Goal: Entertainment & Leisure: Browse casually

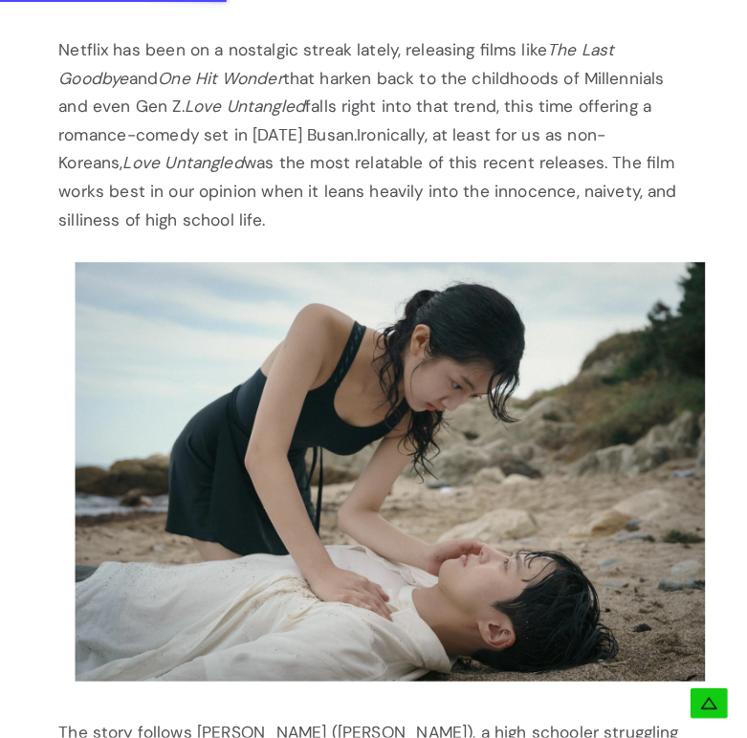
scroll to position [1556, 0]
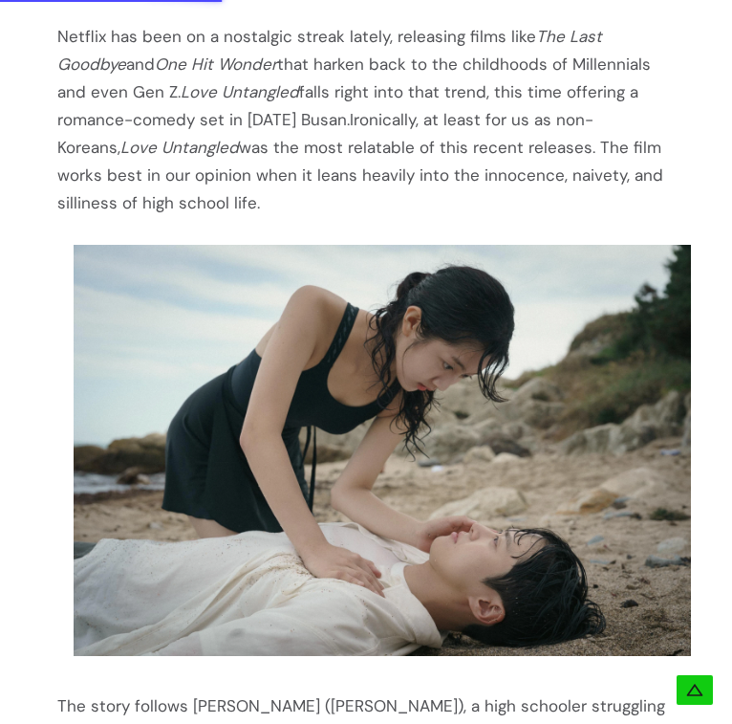
click at [461, 414] on img at bounding box center [383, 451] width 618 height 412
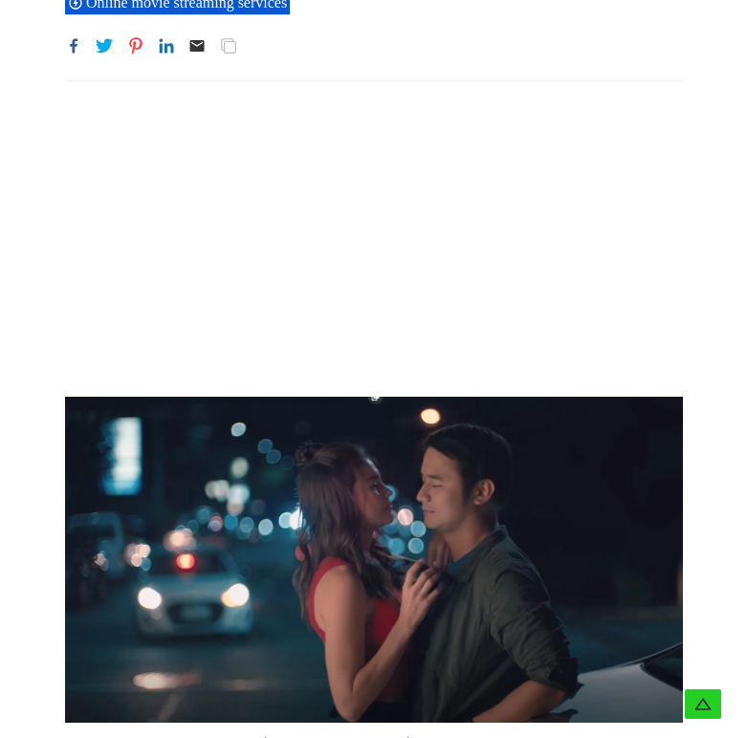
scroll to position [287, 0]
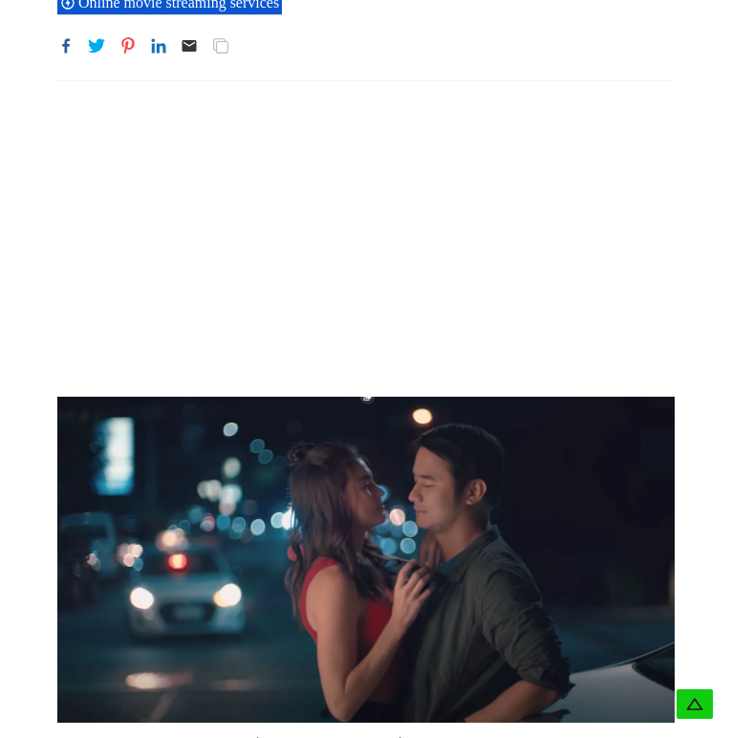
click at [300, 453] on img at bounding box center [366, 560] width 618 height 326
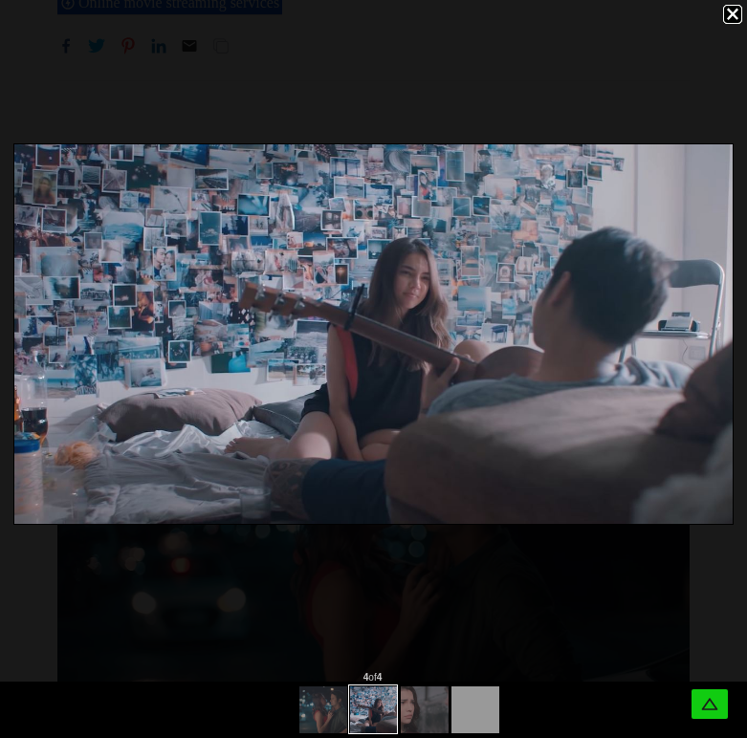
click at [274, 701] on div at bounding box center [373, 710] width 747 height 56
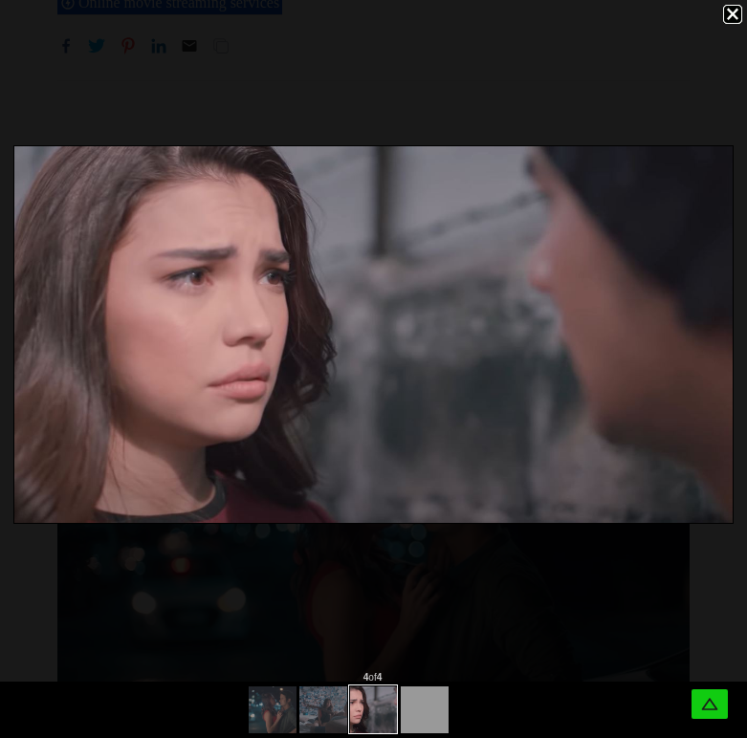
click at [336, 694] on div at bounding box center [350, 708] width 203 height 52
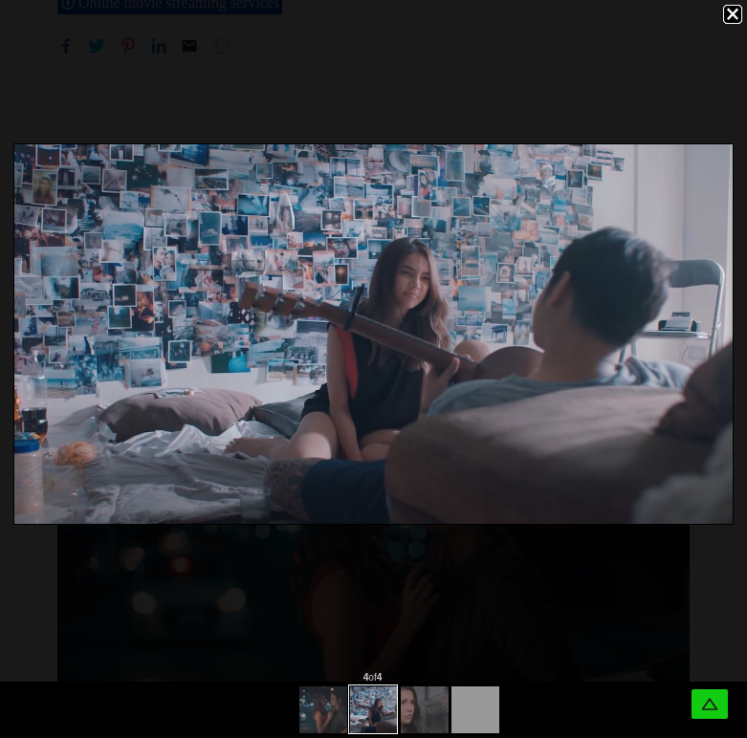
click at [286, 698] on div at bounding box center [373, 710] width 747 height 56
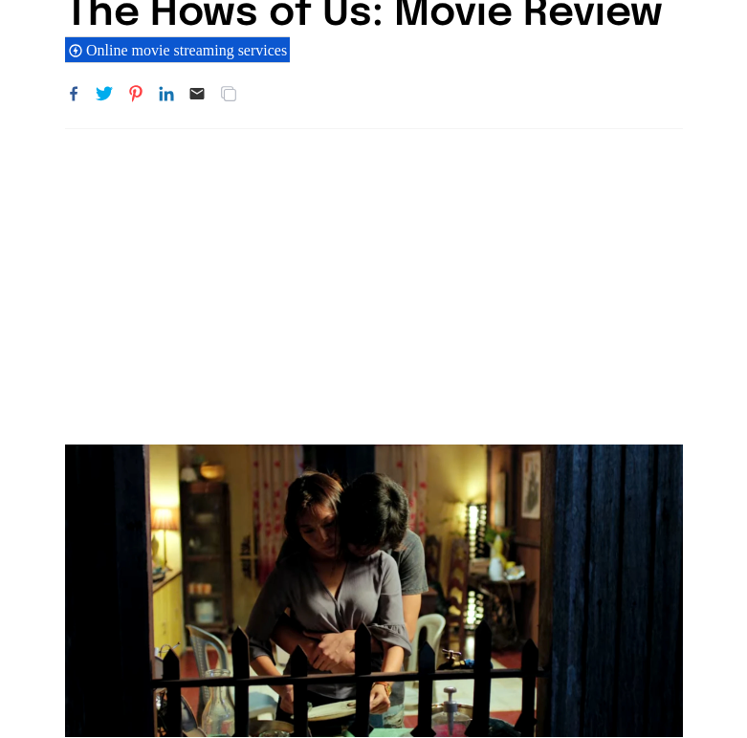
scroll to position [382, 0]
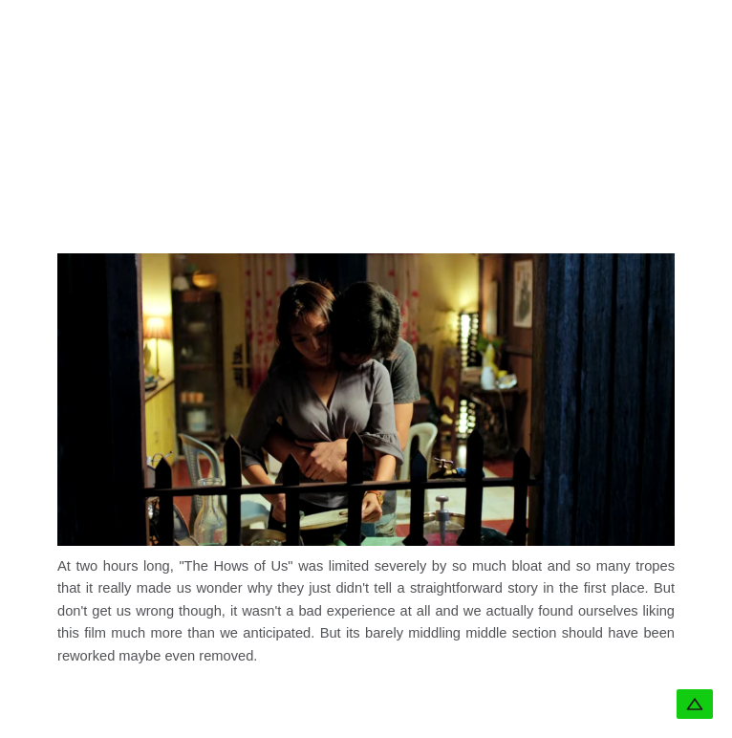
click at [323, 315] on img at bounding box center [366, 399] width 618 height 293
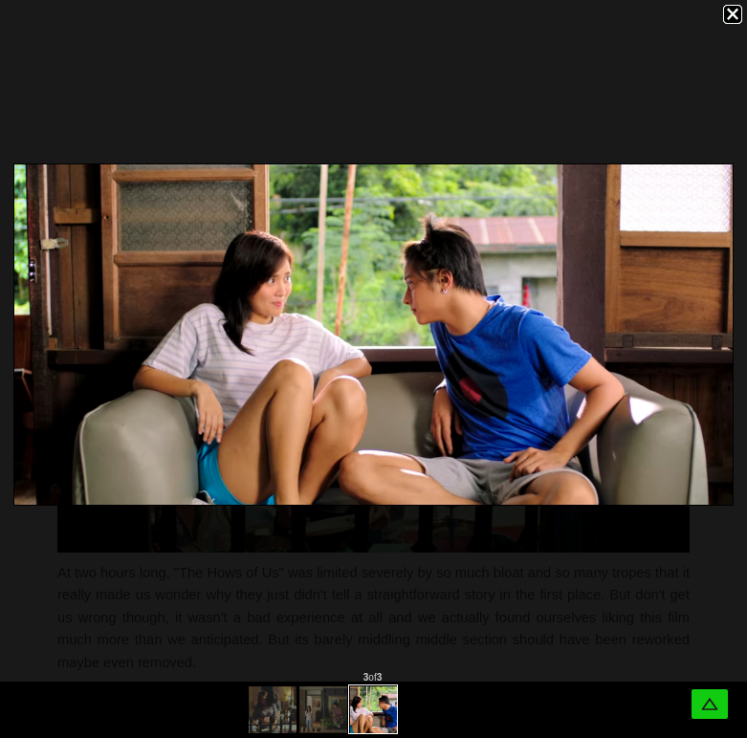
click at [414, 230] on img at bounding box center [373, 334] width 718 height 340
click at [253, 225] on img at bounding box center [373, 334] width 718 height 340
click at [245, 312] on img at bounding box center [373, 334] width 718 height 340
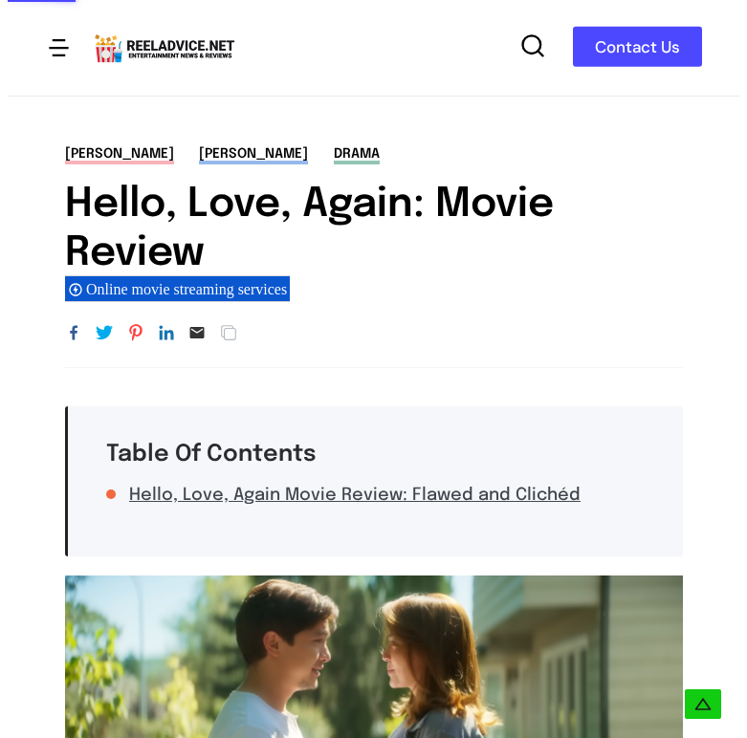
scroll to position [478, 0]
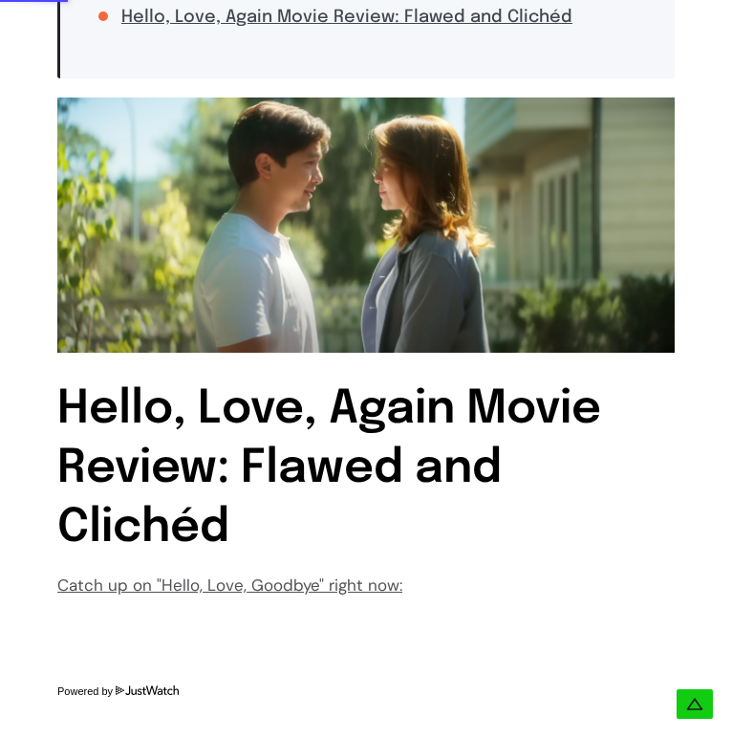
click at [405, 218] on img at bounding box center [366, 225] width 618 height 255
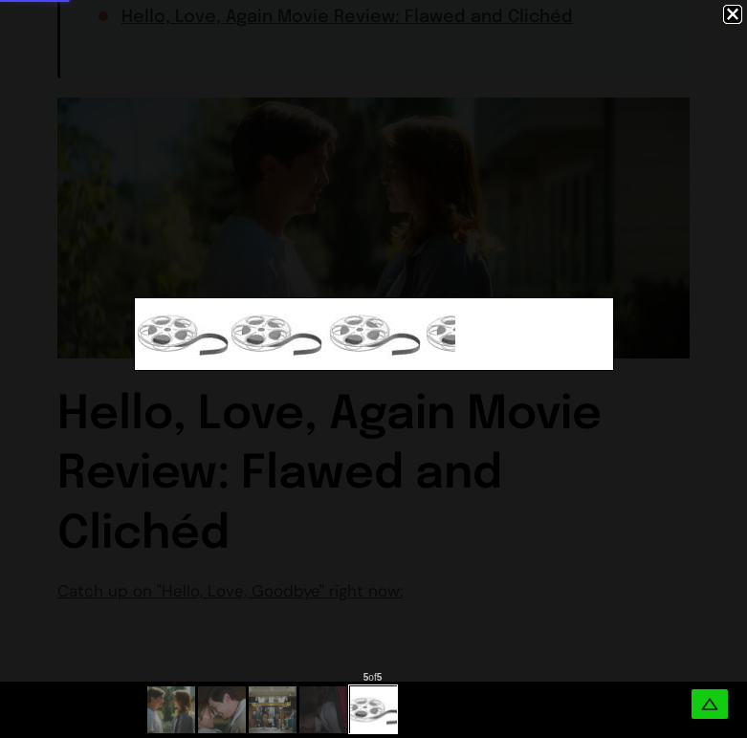
click at [323, 691] on div at bounding box center [273, 708] width 253 height 52
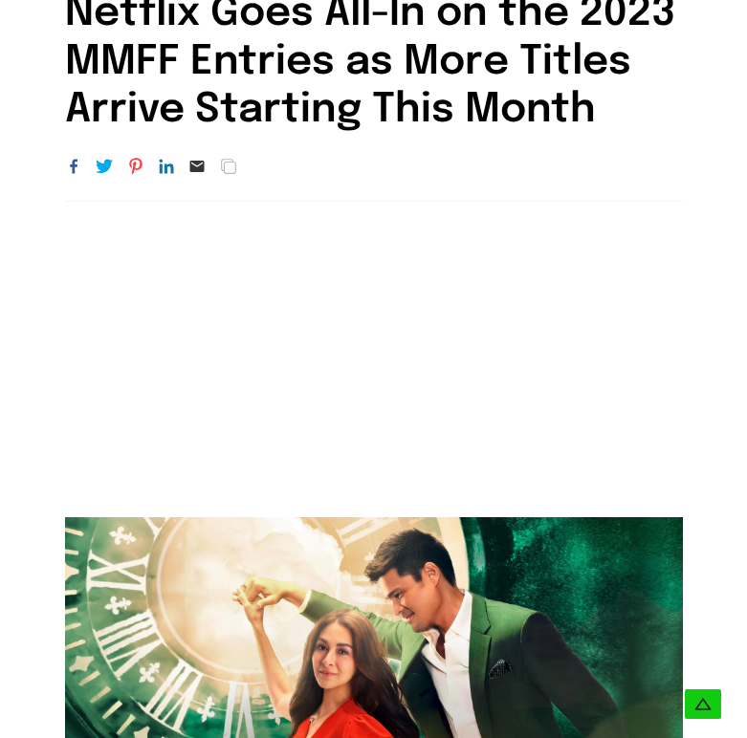
scroll to position [382, 0]
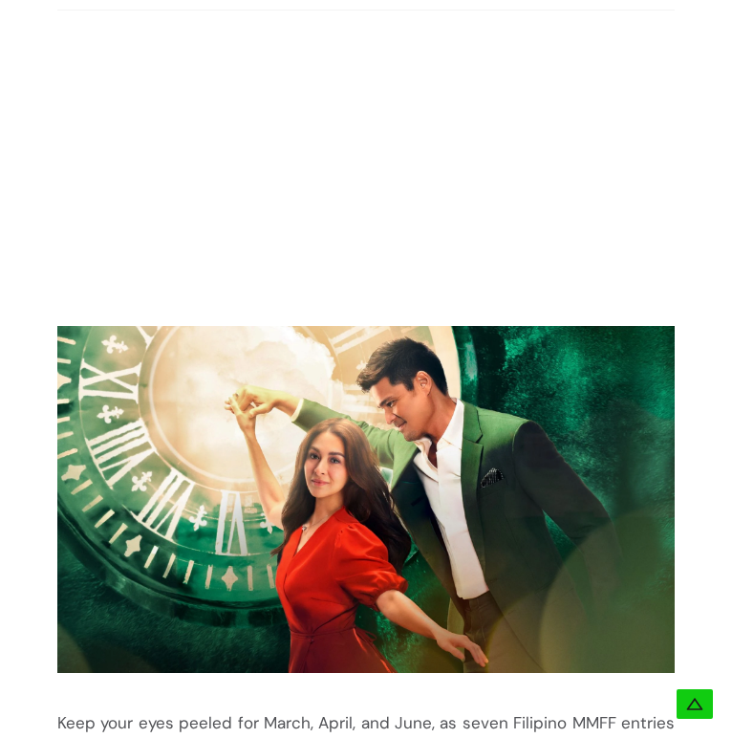
click at [352, 494] on img at bounding box center [366, 499] width 618 height 347
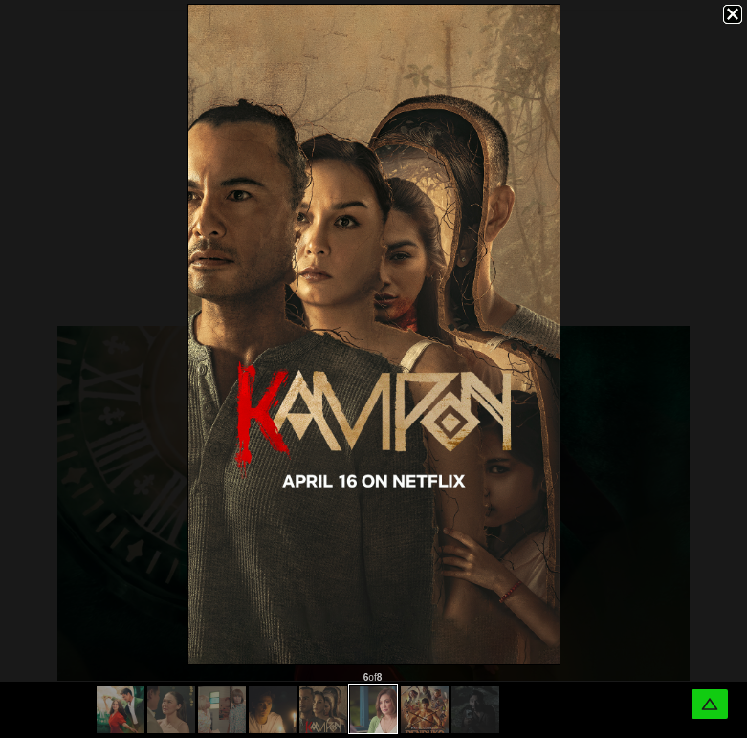
click at [386, 306] on img at bounding box center [373, 335] width 371 height 660
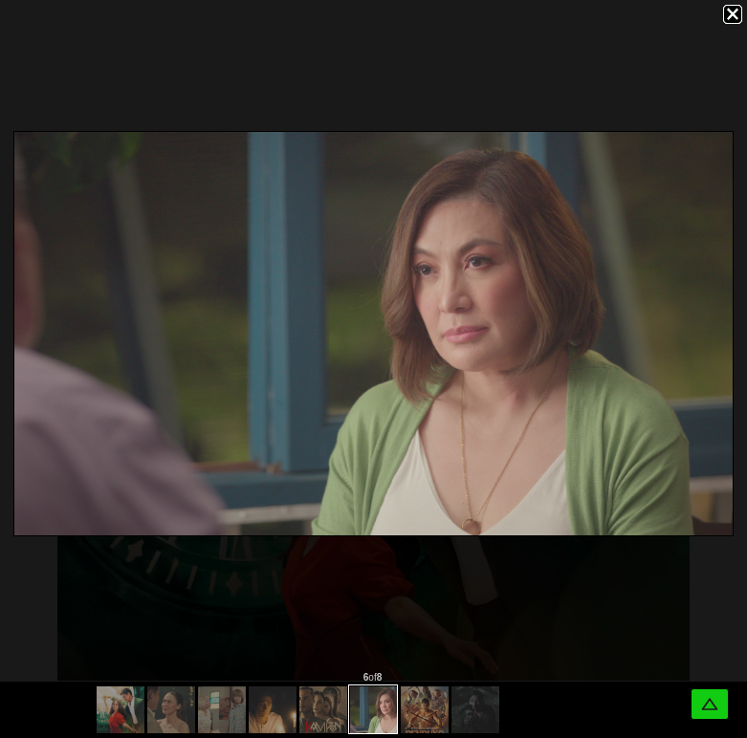
click at [387, 331] on img at bounding box center [373, 333] width 718 height 403
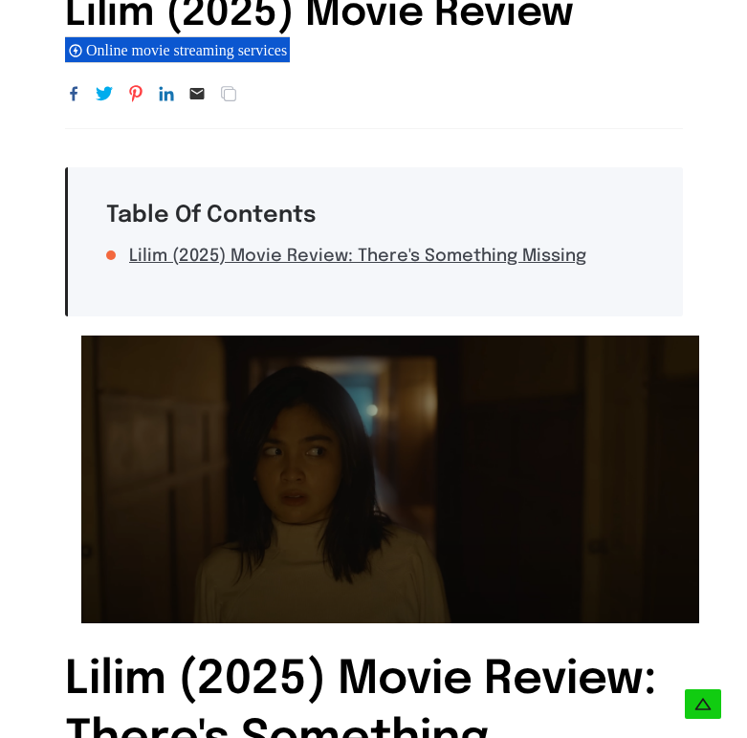
scroll to position [382, 0]
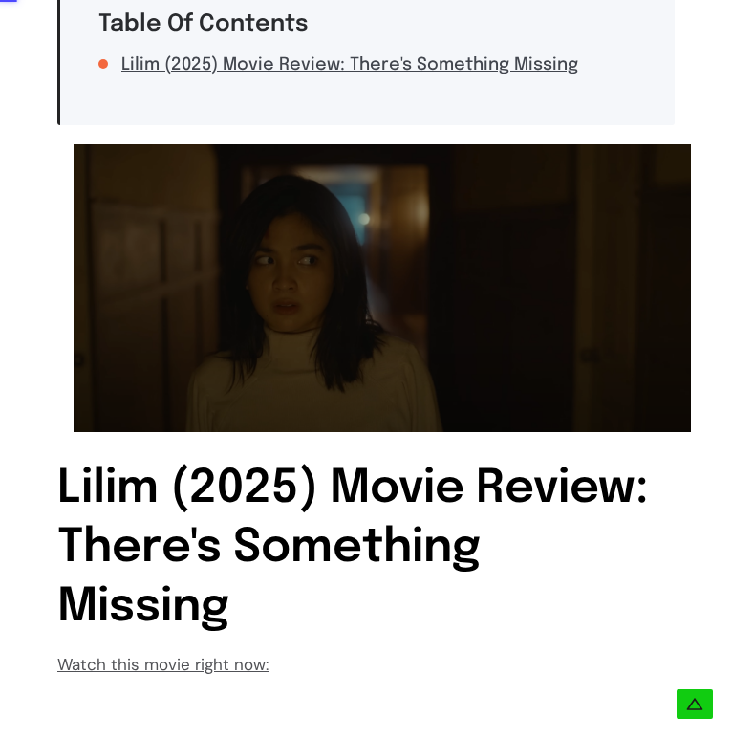
click at [336, 299] on img at bounding box center [383, 287] width 618 height 287
